Goal: Task Accomplishment & Management: Manage account settings

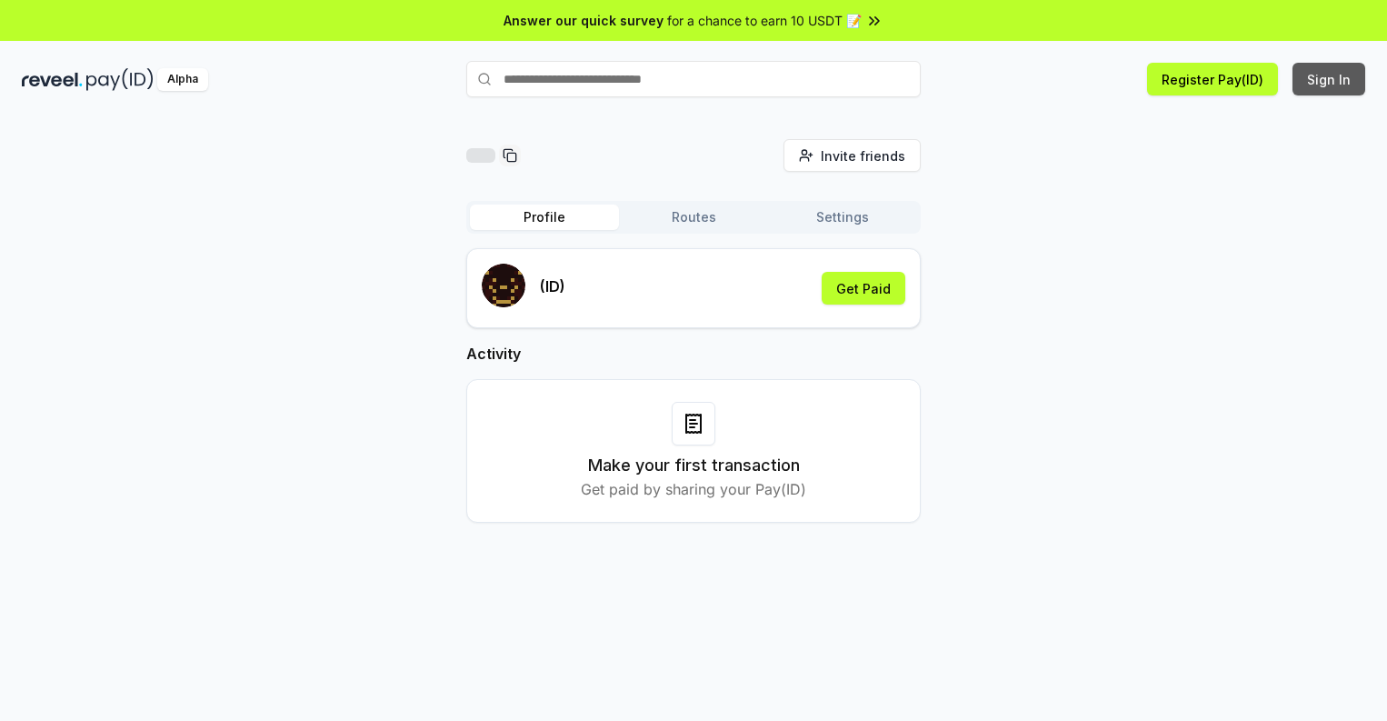
click at [1330, 79] on button "Sign In" at bounding box center [1329, 79] width 73 height 33
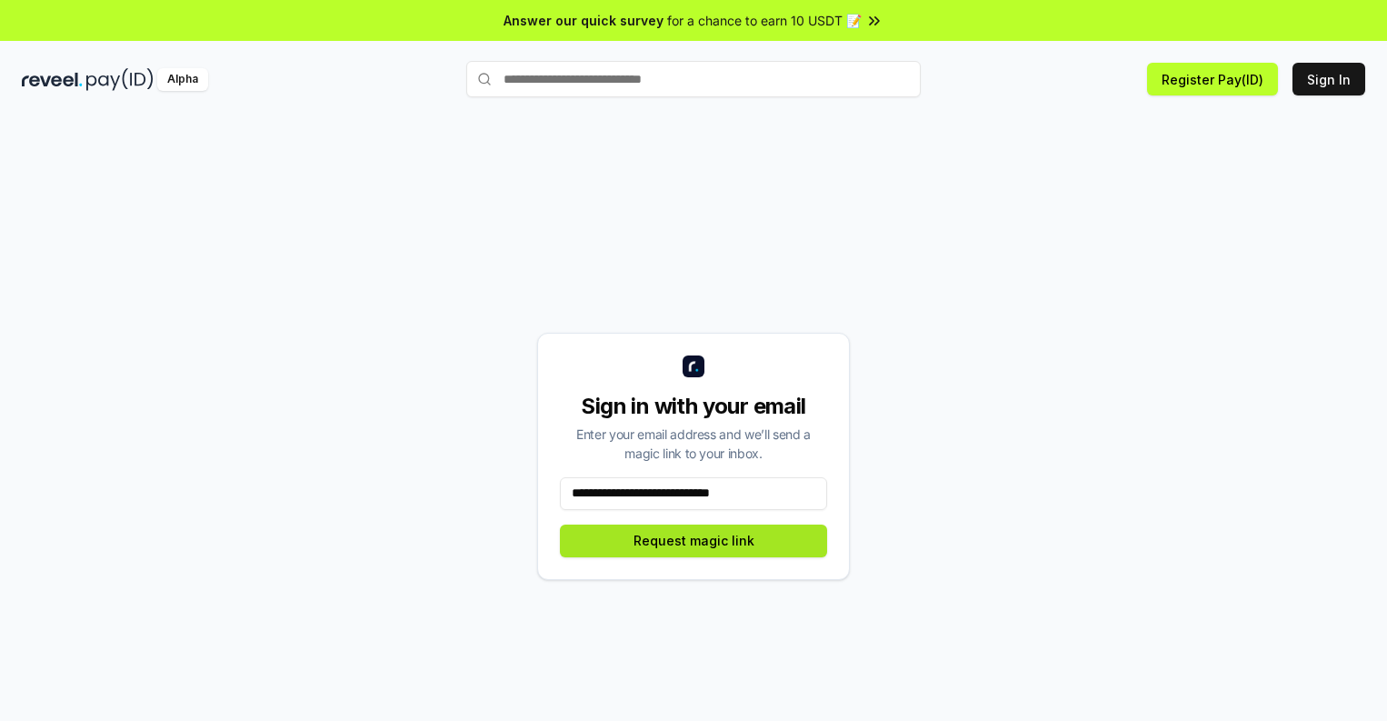
type input "**********"
click at [694, 540] on button "Request magic link" at bounding box center [693, 540] width 267 height 33
